Goal: Information Seeking & Learning: Learn about a topic

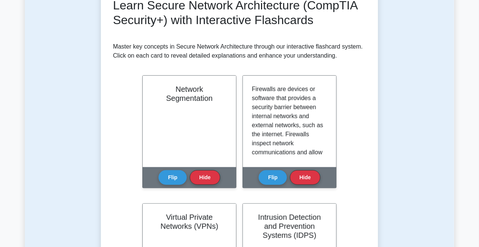
scroll to position [113, 0]
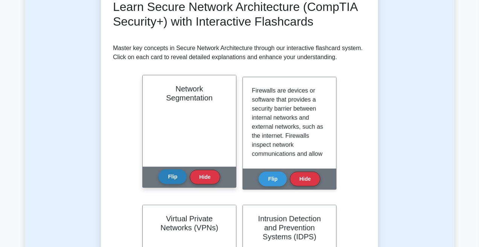
click at [172, 176] on button "Flip" at bounding box center [172, 176] width 28 height 15
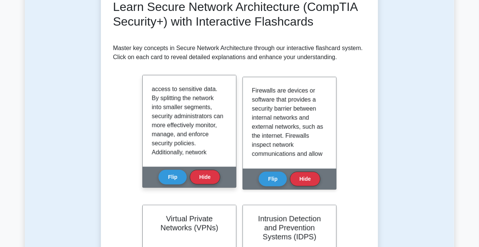
scroll to position [94, 0]
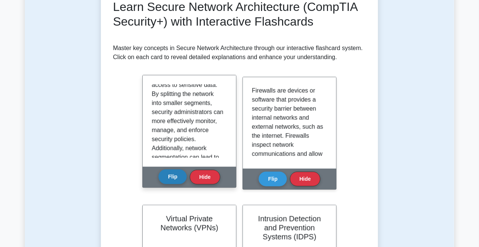
click at [172, 176] on button "Flip" at bounding box center [172, 176] width 28 height 15
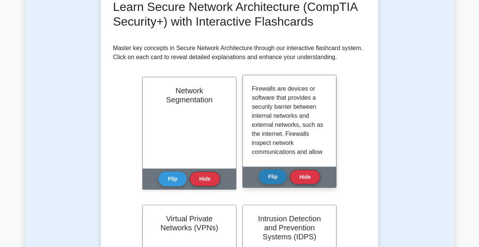
click at [271, 175] on button "Flip" at bounding box center [272, 176] width 28 height 15
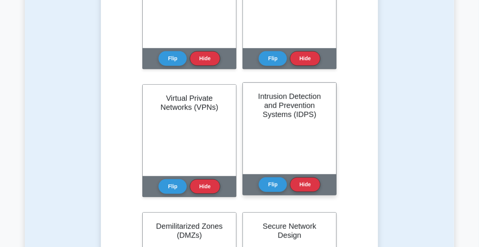
scroll to position [263, 0]
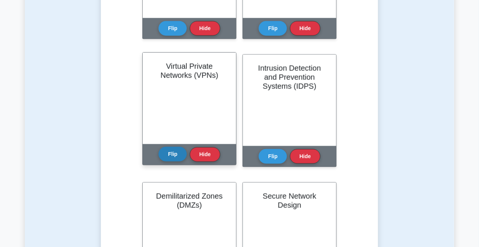
drag, startPoint x: 158, startPoint y: 152, endPoint x: 163, endPoint y: 150, distance: 4.7
click at [159, 152] on div "Flip Hide" at bounding box center [188, 154] width 61 height 21
click at [164, 150] on button "Flip" at bounding box center [172, 154] width 28 height 15
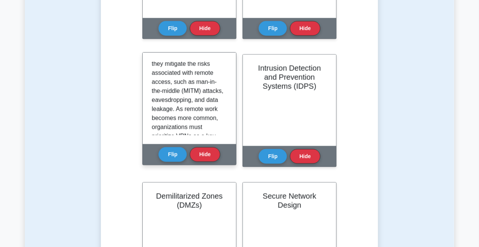
scroll to position [113, 0]
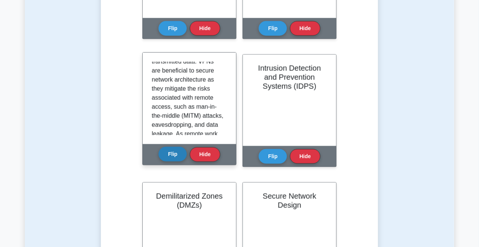
click at [169, 157] on button "Flip" at bounding box center [172, 154] width 28 height 15
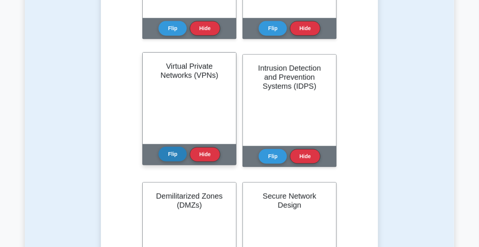
click at [174, 155] on button "Flip" at bounding box center [172, 154] width 28 height 15
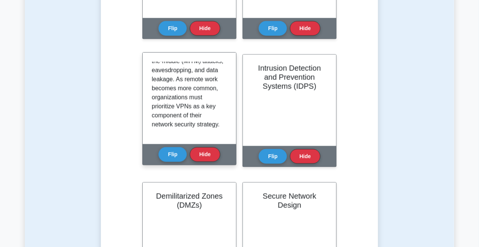
scroll to position [176, 0]
click at [171, 153] on button "Flip" at bounding box center [172, 154] width 28 height 15
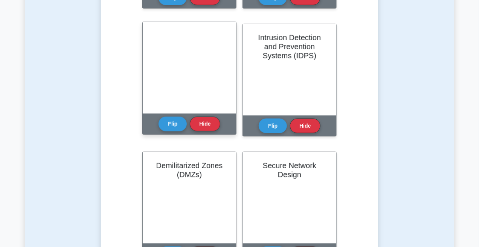
scroll to position [282, 0]
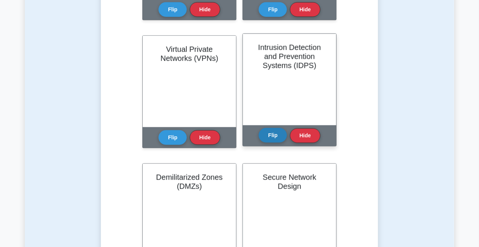
click at [261, 138] on button "Flip" at bounding box center [272, 135] width 28 height 15
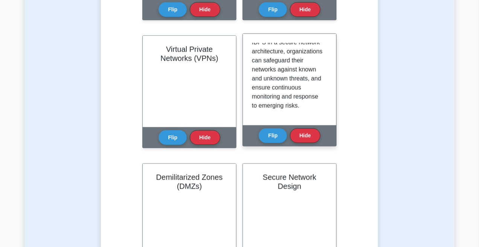
scroll to position [195, 0]
click at [281, 132] on button "Flip" at bounding box center [272, 135] width 28 height 15
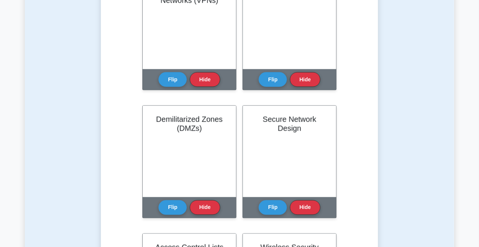
scroll to position [357, 0]
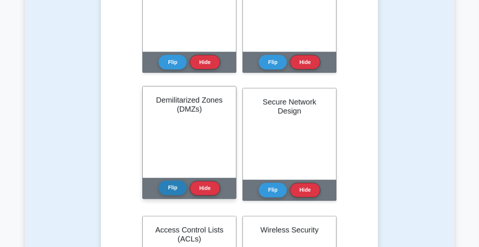
click at [163, 191] on button "Flip" at bounding box center [172, 188] width 28 height 15
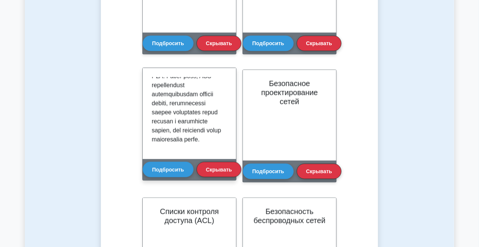
scroll to position [312, 0]
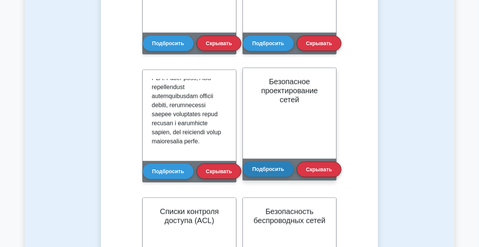
click at [248, 173] on button "Подбросить" at bounding box center [268, 168] width 51 height 15
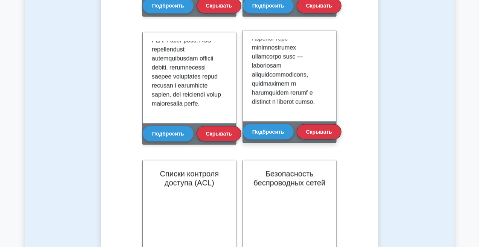
scroll to position [414, 0]
click at [263, 129] on font "Подбросить" at bounding box center [268, 132] width 32 height 6
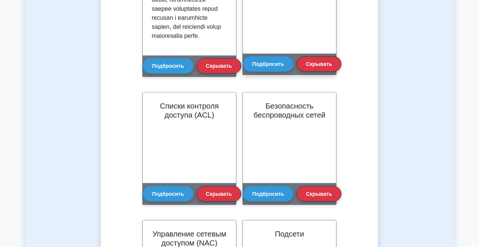
scroll to position [512, 0]
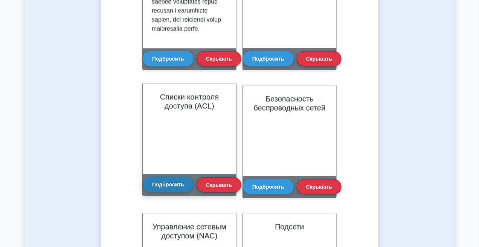
click at [161, 185] on font "Подбросить" at bounding box center [168, 184] width 32 height 6
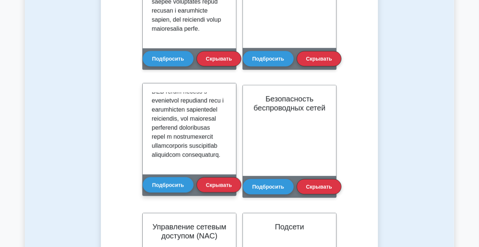
scroll to position [375, 0]
click at [183, 181] on button "Подбросить" at bounding box center [168, 183] width 51 height 15
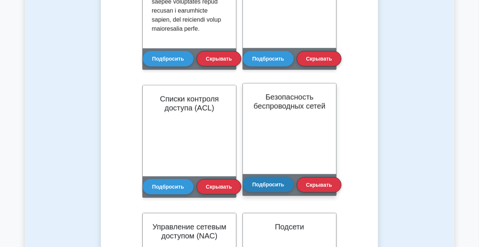
click at [268, 181] on font "Подбросить" at bounding box center [268, 184] width 32 height 6
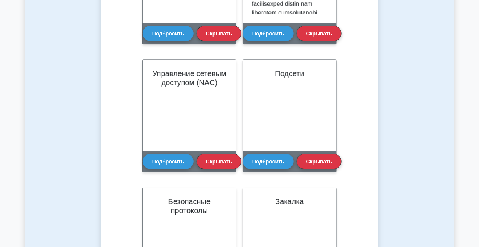
scroll to position [430, 0]
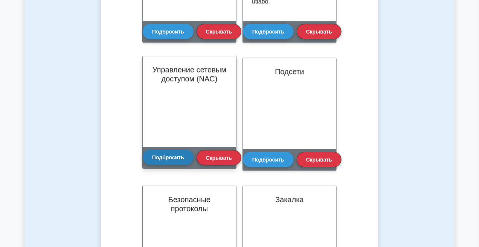
click at [182, 154] on font "Подбросить" at bounding box center [168, 157] width 32 height 6
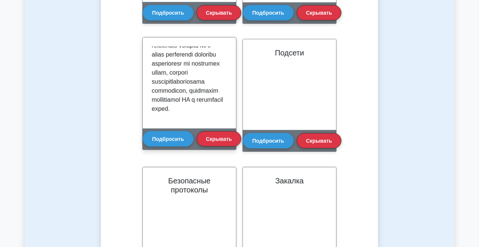
scroll to position [384, 0]
click at [176, 143] on button "Подбросить" at bounding box center [168, 138] width 51 height 15
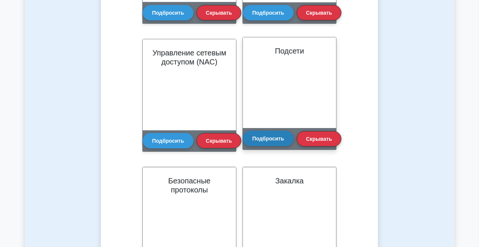
click at [265, 134] on button "Подбросить" at bounding box center [268, 138] width 51 height 15
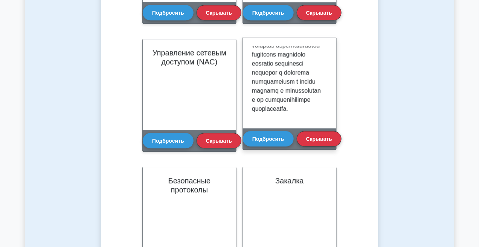
scroll to position [222, 0]
click at [265, 134] on button "Подбросить" at bounding box center [268, 138] width 51 height 15
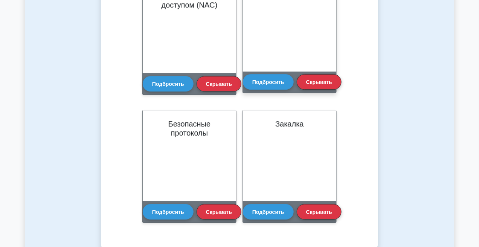
scroll to position [761, 0]
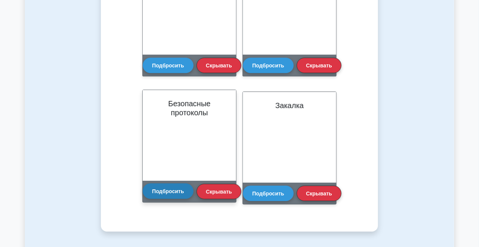
click at [172, 188] on font "Подбросить" at bounding box center [168, 191] width 32 height 6
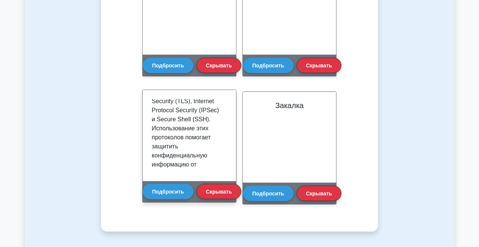
scroll to position [169, 0]
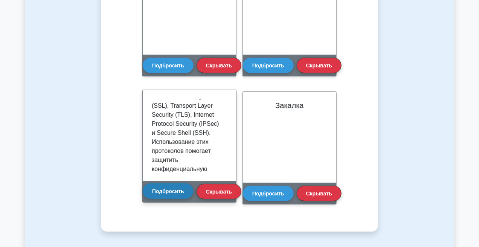
click at [170, 193] on font "Подбросить" at bounding box center [168, 191] width 32 height 6
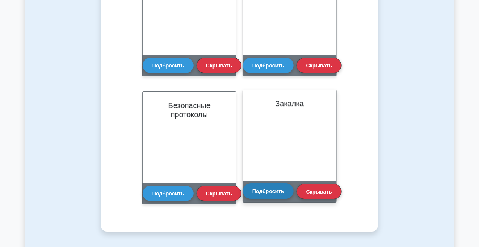
click at [256, 189] on font "Подбросить" at bounding box center [268, 191] width 32 height 6
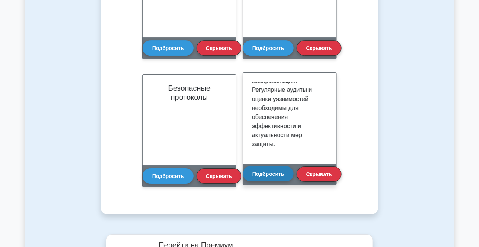
scroll to position [780, 0]
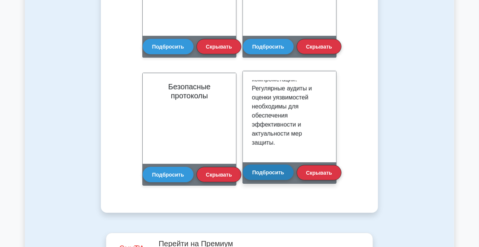
click at [272, 176] on button "Подбросить" at bounding box center [268, 171] width 51 height 15
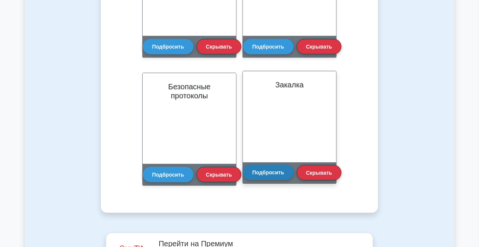
click at [276, 170] on font "Подбросить" at bounding box center [268, 172] width 32 height 6
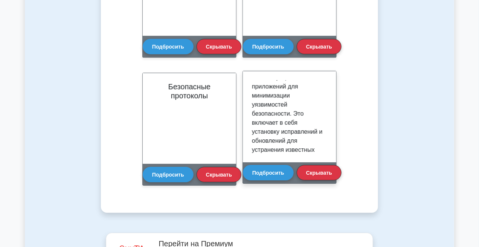
scroll to position [0, 0]
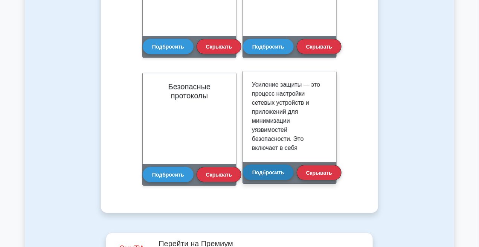
click at [268, 170] on font "Подбросить" at bounding box center [268, 172] width 32 height 6
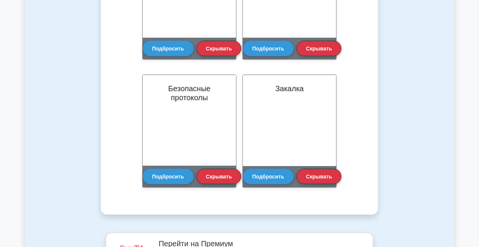
scroll to position [757, 0]
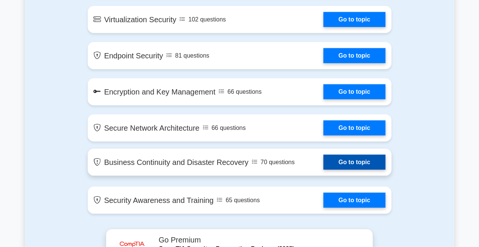
click at [323, 155] on link "Go to topic" at bounding box center [354, 162] width 62 height 15
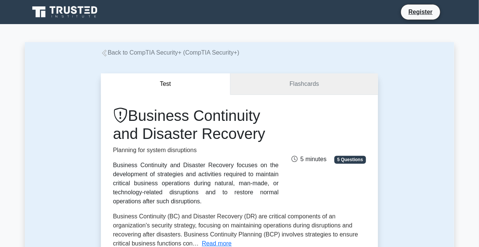
click at [274, 90] on link "Flashcards" at bounding box center [303, 83] width 147 height 21
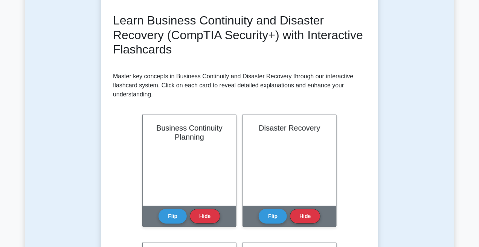
scroll to position [113, 0]
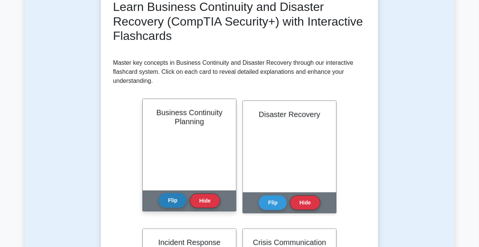
click at [162, 200] on button "Flip" at bounding box center [172, 200] width 28 height 15
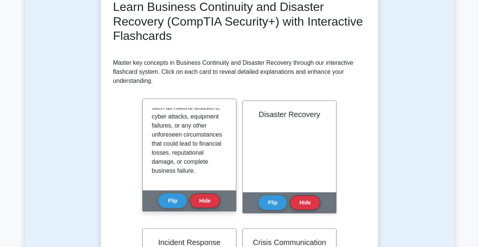
scroll to position [285, 0]
click at [175, 199] on button "Flip" at bounding box center [172, 200] width 28 height 15
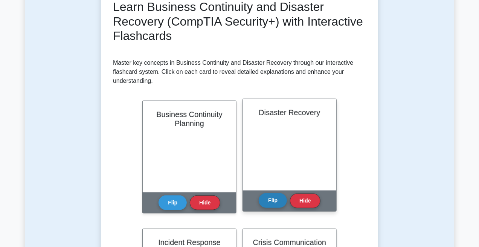
click at [280, 201] on button "Flip" at bounding box center [272, 200] width 28 height 15
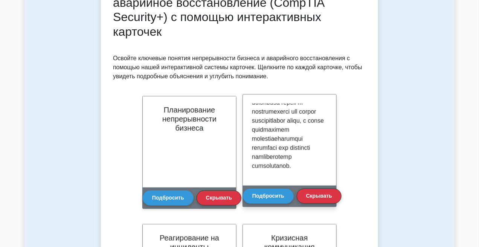
scroll to position [412, 0]
click at [260, 195] on font "Подбросить" at bounding box center [268, 196] width 32 height 6
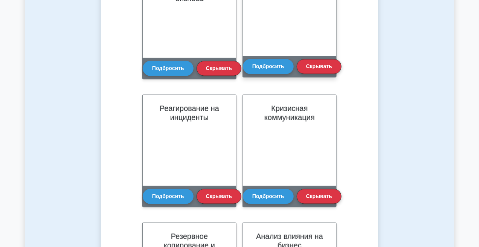
scroll to position [263, 0]
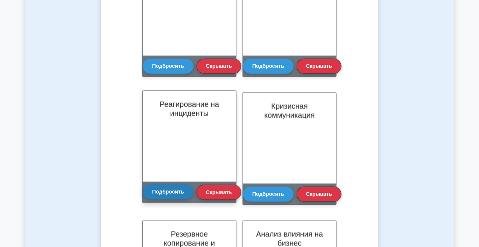
click at [181, 192] on font "Подбросить" at bounding box center [168, 192] width 32 height 6
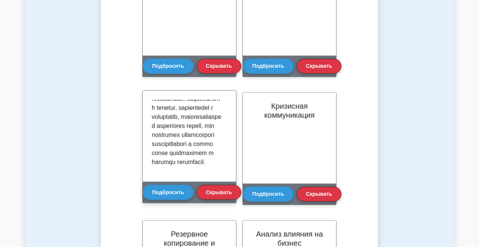
scroll to position [412, 0]
click at [178, 188] on button "Подбросить" at bounding box center [168, 191] width 51 height 15
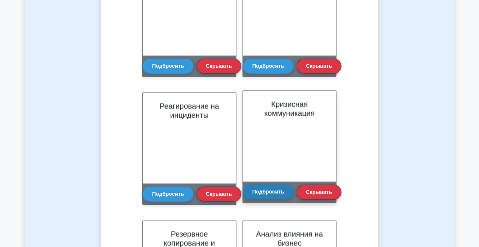
click at [275, 188] on button "Подбросить" at bounding box center [268, 191] width 51 height 15
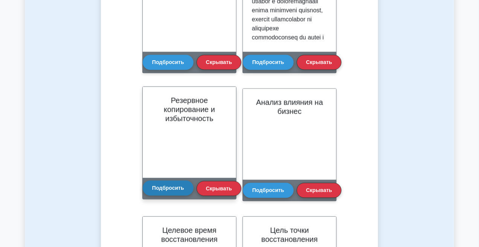
click at [161, 185] on font "Подбросить" at bounding box center [168, 188] width 32 height 6
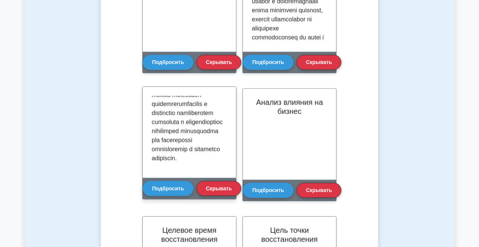
scroll to position [430, 0]
drag, startPoint x: 162, startPoint y: 187, endPoint x: 172, endPoint y: 179, distance: 12.7
click at [163, 186] on font "Подбросить" at bounding box center [168, 188] width 32 height 6
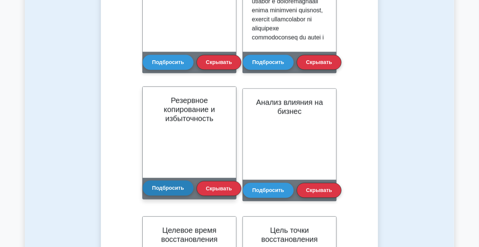
click at [181, 188] on font "Подбросить" at bounding box center [168, 188] width 32 height 6
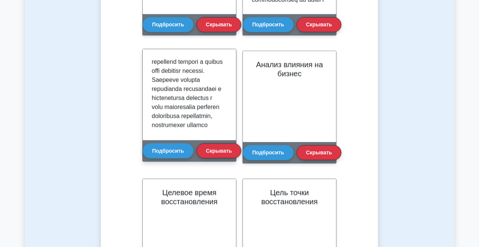
scroll to position [263, 0]
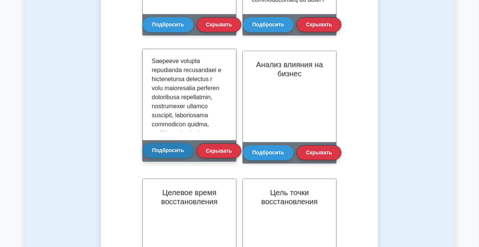
click at [159, 149] on font "Подбросить" at bounding box center [168, 150] width 32 height 6
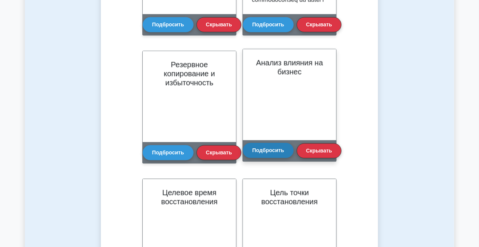
click at [255, 148] on font "Подбросить" at bounding box center [268, 150] width 32 height 6
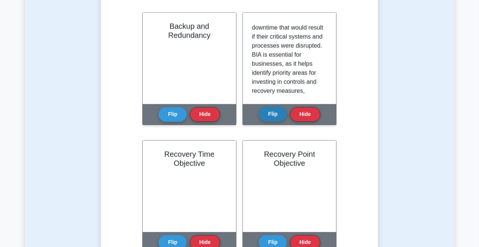
scroll to position [493, 0]
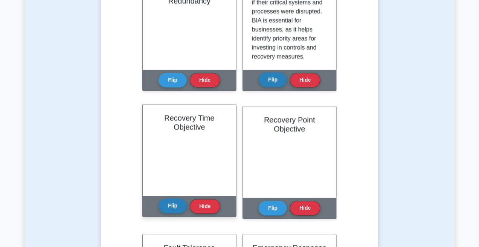
click at [169, 205] on button "Flip" at bounding box center [172, 205] width 28 height 15
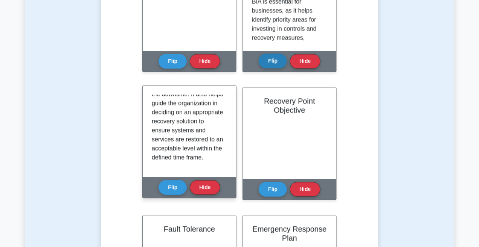
scroll to position [222, 0]
click at [166, 187] on button "Flip" at bounding box center [172, 186] width 28 height 15
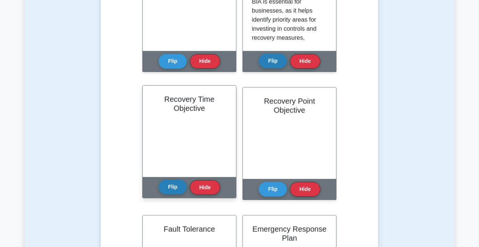
click at [173, 182] on button "Flip" at bounding box center [172, 186] width 28 height 15
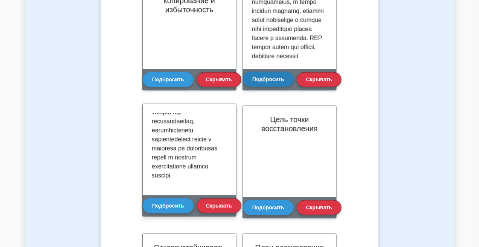
scroll to position [330, 0]
click at [160, 202] on font "Подбросить" at bounding box center [168, 205] width 32 height 6
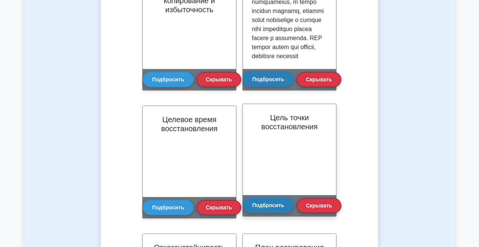
click at [274, 206] on font "Подбросить" at bounding box center [268, 205] width 32 height 6
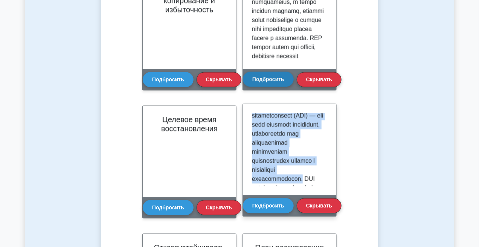
scroll to position [0, 0]
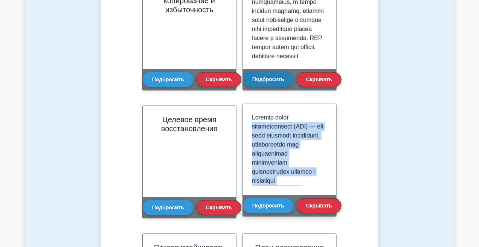
drag, startPoint x: 298, startPoint y: 161, endPoint x: 297, endPoint y: 111, distance: 50.0
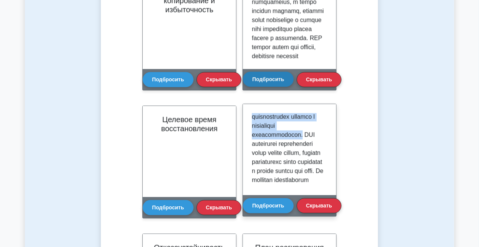
scroll to position [56, 0]
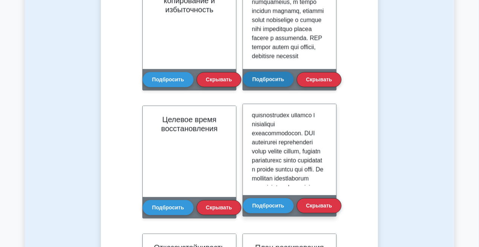
click at [307, 153] on p at bounding box center [288, 209] width 72 height 307
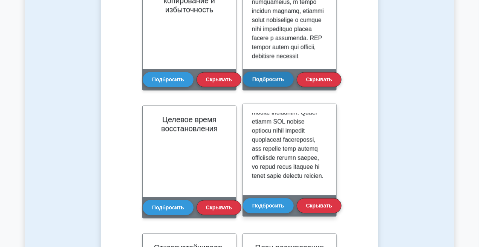
scroll to position [245, 0]
click at [264, 199] on button "Подбросить" at bounding box center [268, 205] width 51 height 15
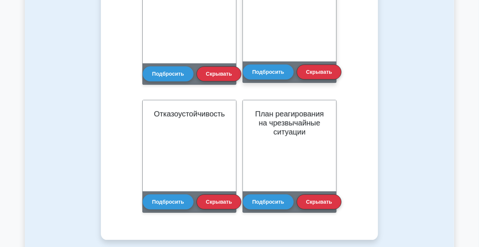
scroll to position [658, 0]
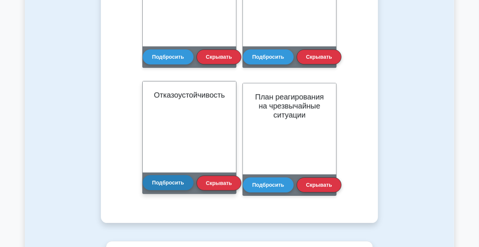
click at [184, 179] on button "Подбросить" at bounding box center [168, 182] width 51 height 15
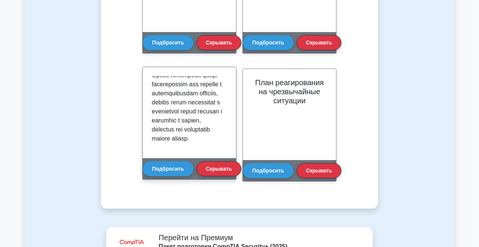
scroll to position [312, 0]
click at [180, 166] on font "Подбросить" at bounding box center [168, 168] width 32 height 6
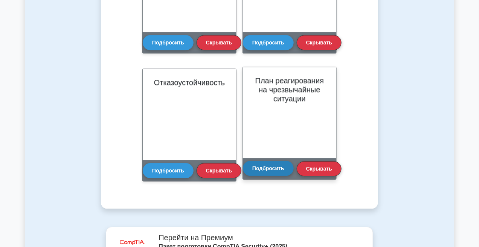
click at [264, 169] on button "Подбросить" at bounding box center [268, 168] width 51 height 15
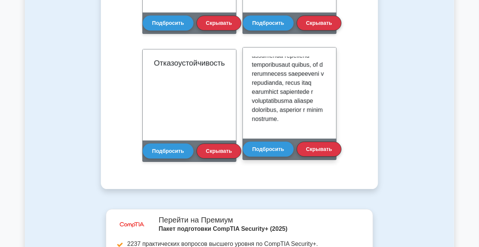
scroll to position [691, 0]
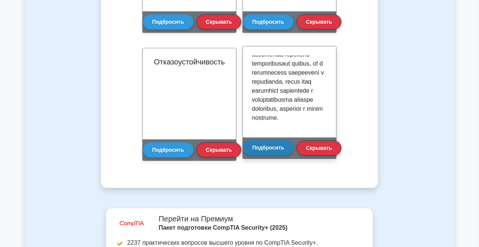
click at [282, 141] on button "Подбросить" at bounding box center [268, 147] width 51 height 15
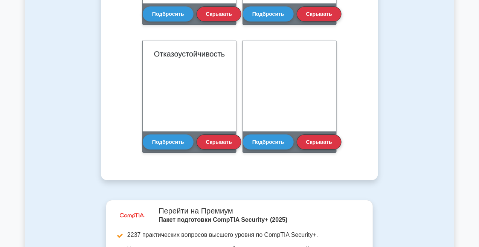
scroll to position [729, 0]
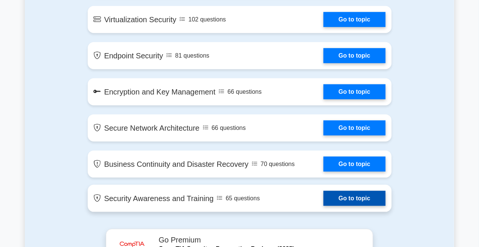
click at [323, 191] on link "Go to topic" at bounding box center [354, 198] width 62 height 15
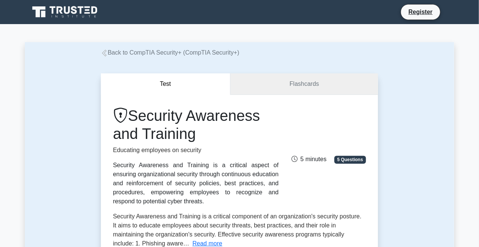
click at [245, 78] on link "Flashcards" at bounding box center [303, 83] width 147 height 21
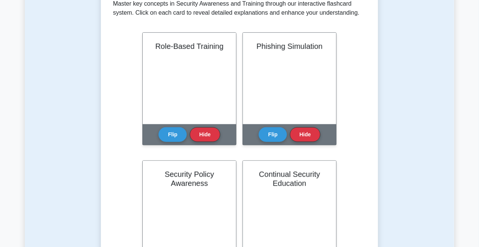
scroll to position [169, 0]
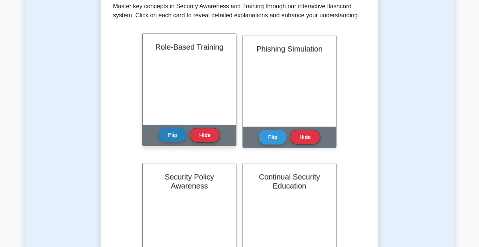
click at [170, 134] on button "Flip" at bounding box center [172, 135] width 28 height 15
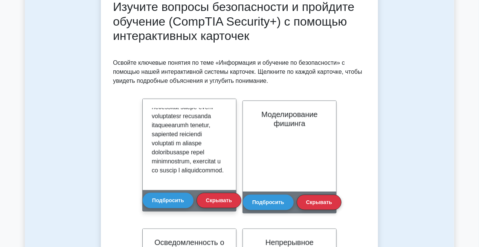
scroll to position [339, 0]
click at [179, 195] on button "Подбросить" at bounding box center [168, 199] width 51 height 15
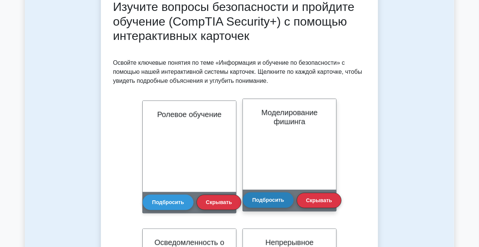
click at [273, 199] on font "Подбросить" at bounding box center [268, 200] width 32 height 6
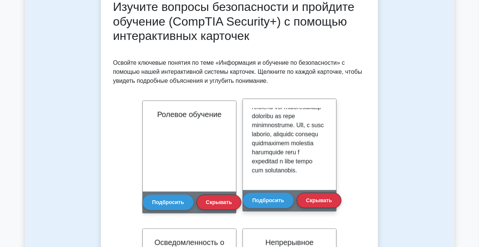
scroll to position [375, 0]
click at [277, 197] on font "Подбросить" at bounding box center [268, 200] width 32 height 6
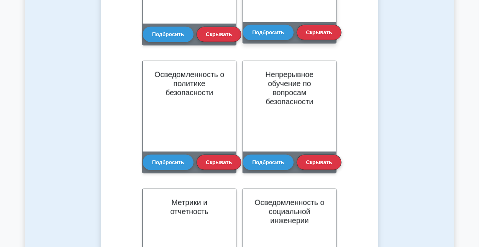
scroll to position [282, 0]
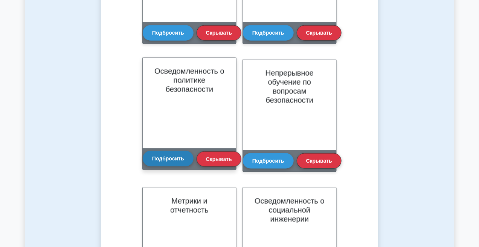
click at [182, 165] on button "Подбросить" at bounding box center [168, 158] width 51 height 15
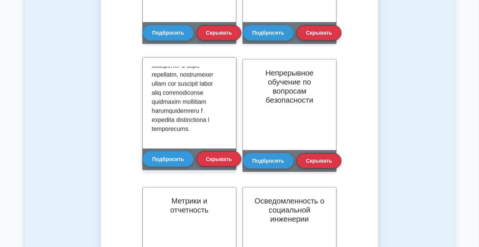
scroll to position [394, 0]
click at [176, 160] on font "Подбросить" at bounding box center [168, 159] width 32 height 6
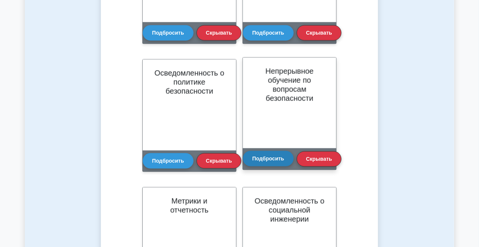
click at [261, 158] on font "Подбросить" at bounding box center [268, 159] width 32 height 6
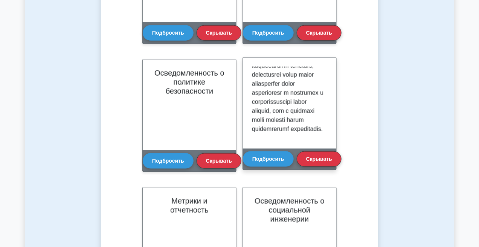
scroll to position [357, 0]
click at [269, 159] on font "Подбросить" at bounding box center [268, 159] width 32 height 6
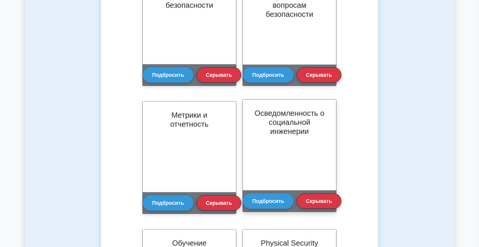
scroll to position [395, 0]
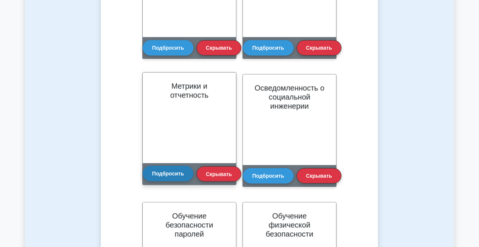
click at [179, 173] on font "Подбросить" at bounding box center [168, 174] width 32 height 6
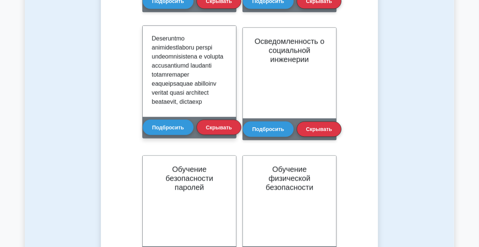
scroll to position [113, 0]
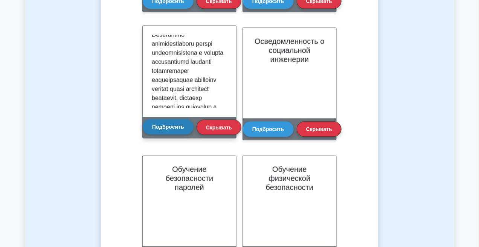
click at [163, 127] on font "Подбросить" at bounding box center [168, 127] width 32 height 6
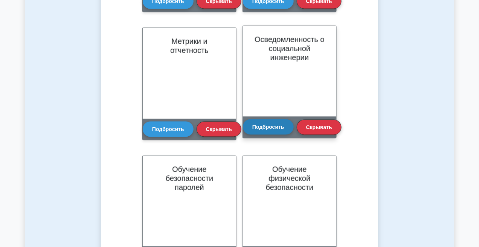
click at [261, 123] on button "Подбросить" at bounding box center [268, 126] width 51 height 15
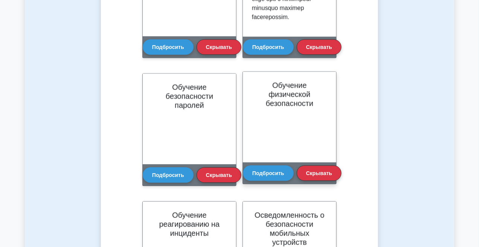
scroll to position [479, 0]
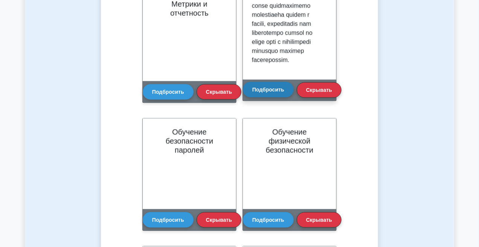
click at [265, 89] on font "Подбросить" at bounding box center [268, 90] width 32 height 6
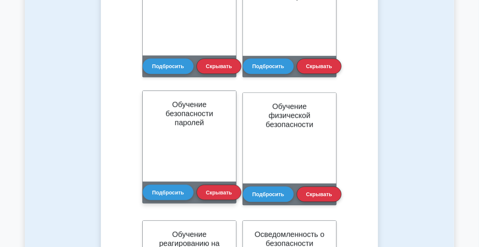
scroll to position [517, 0]
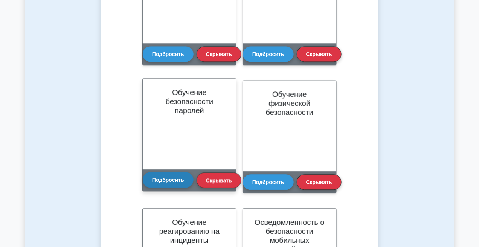
click at [158, 178] on font "Подбросить" at bounding box center [168, 180] width 32 height 6
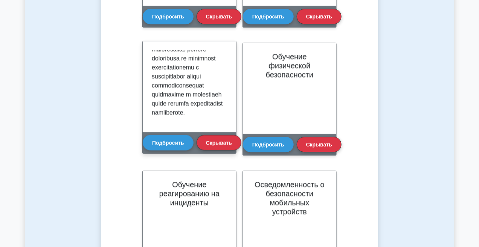
scroll to position [375, 0]
drag, startPoint x: 176, startPoint y: 144, endPoint x: 184, endPoint y: 132, distance: 14.1
click at [176, 143] on font "Подбросить" at bounding box center [168, 143] width 32 height 6
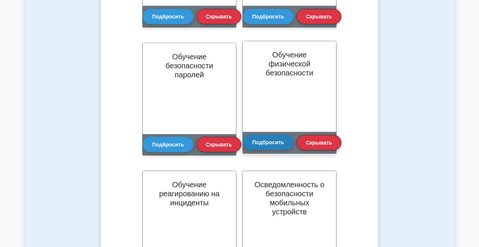
click at [259, 143] on font "Подбросить" at bounding box center [268, 142] width 32 height 6
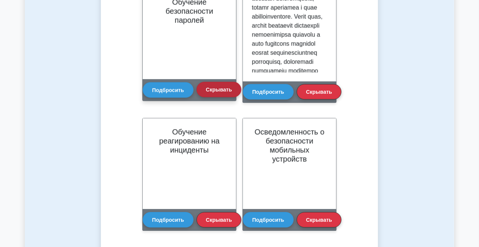
scroll to position [611, 0]
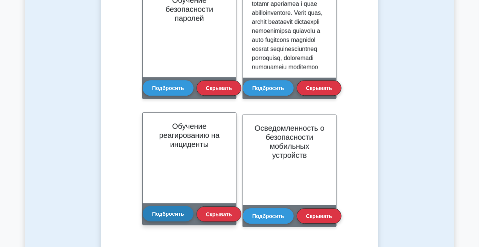
click at [169, 212] on font "Подбросить" at bounding box center [168, 214] width 32 height 6
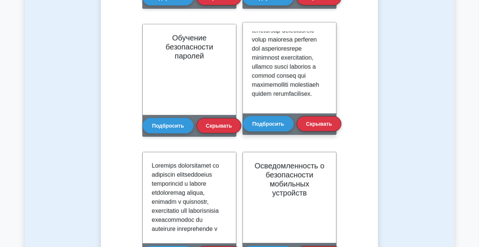
scroll to position [301, 0]
click at [267, 120] on button "Подбросить" at bounding box center [268, 122] width 51 height 15
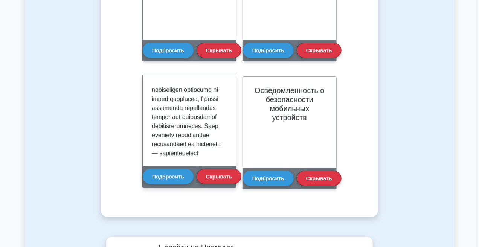
scroll to position [226, 0]
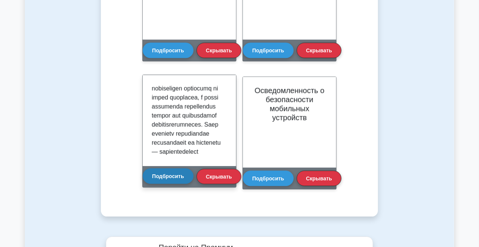
click at [172, 174] on font "Подбросить" at bounding box center [168, 176] width 32 height 6
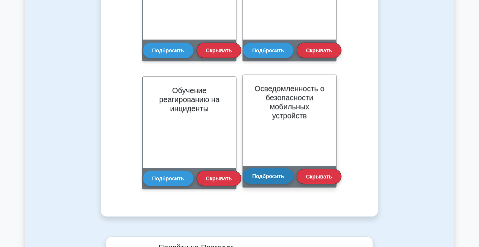
click at [257, 176] on font "Подбросить" at bounding box center [268, 176] width 32 height 6
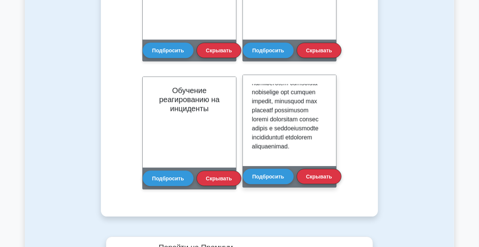
scroll to position [475, 0]
click at [269, 182] on button "Подбросить" at bounding box center [268, 175] width 51 height 15
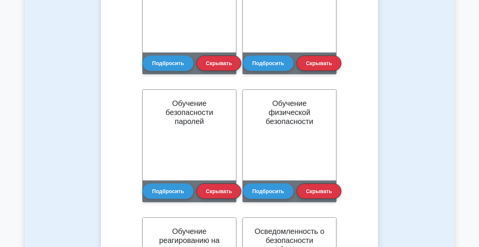
scroll to position [498, 0]
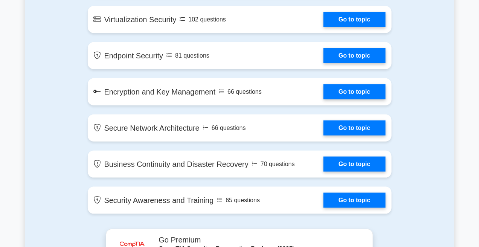
scroll to position [1218, 0]
